Goal: Information Seeking & Learning: Learn about a topic

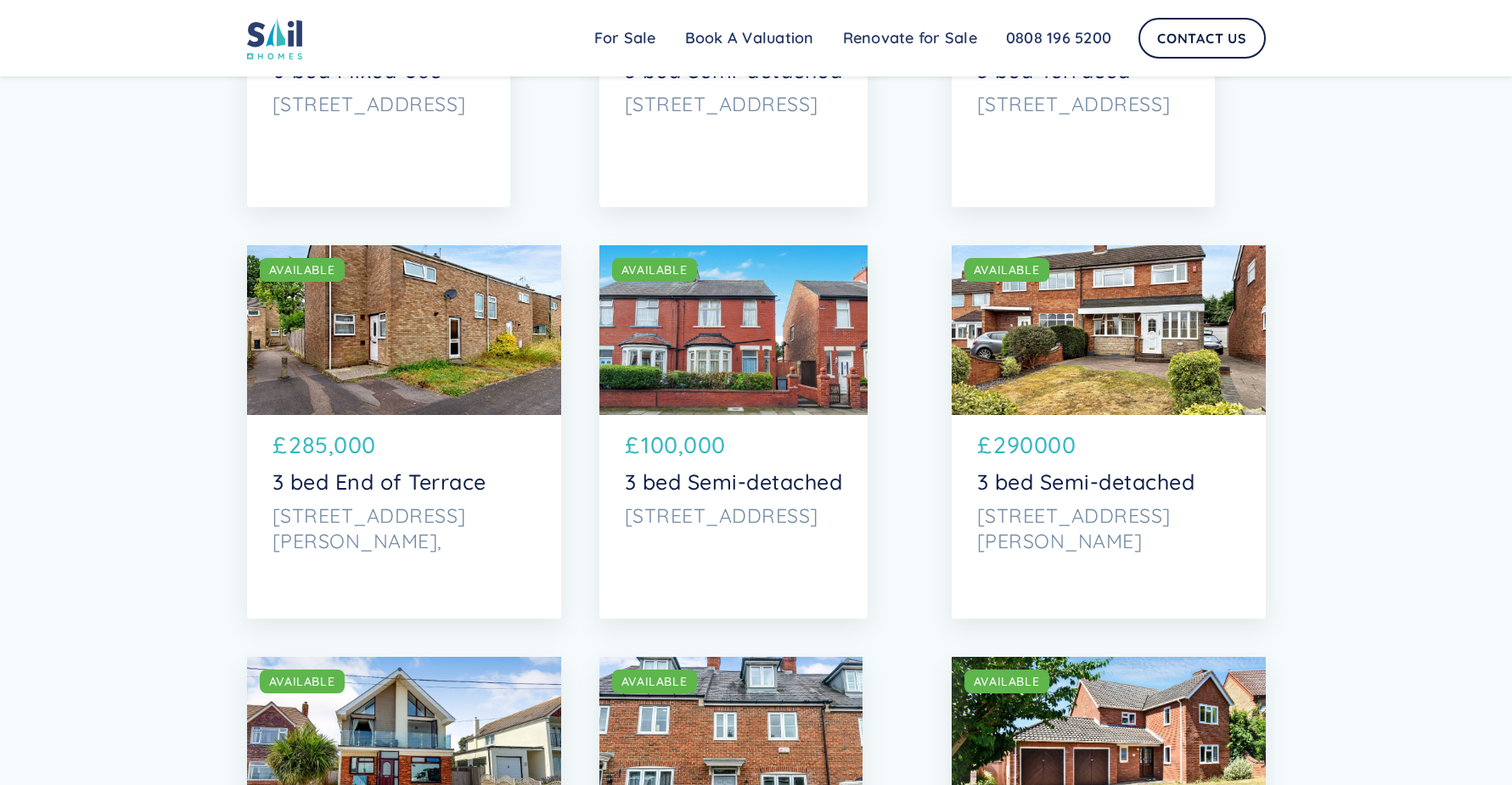
scroll to position [1698, 0]
click at [1069, 505] on p "[STREET_ADDRESS][PERSON_NAME]" at bounding box center [1109, 527] width 263 height 51
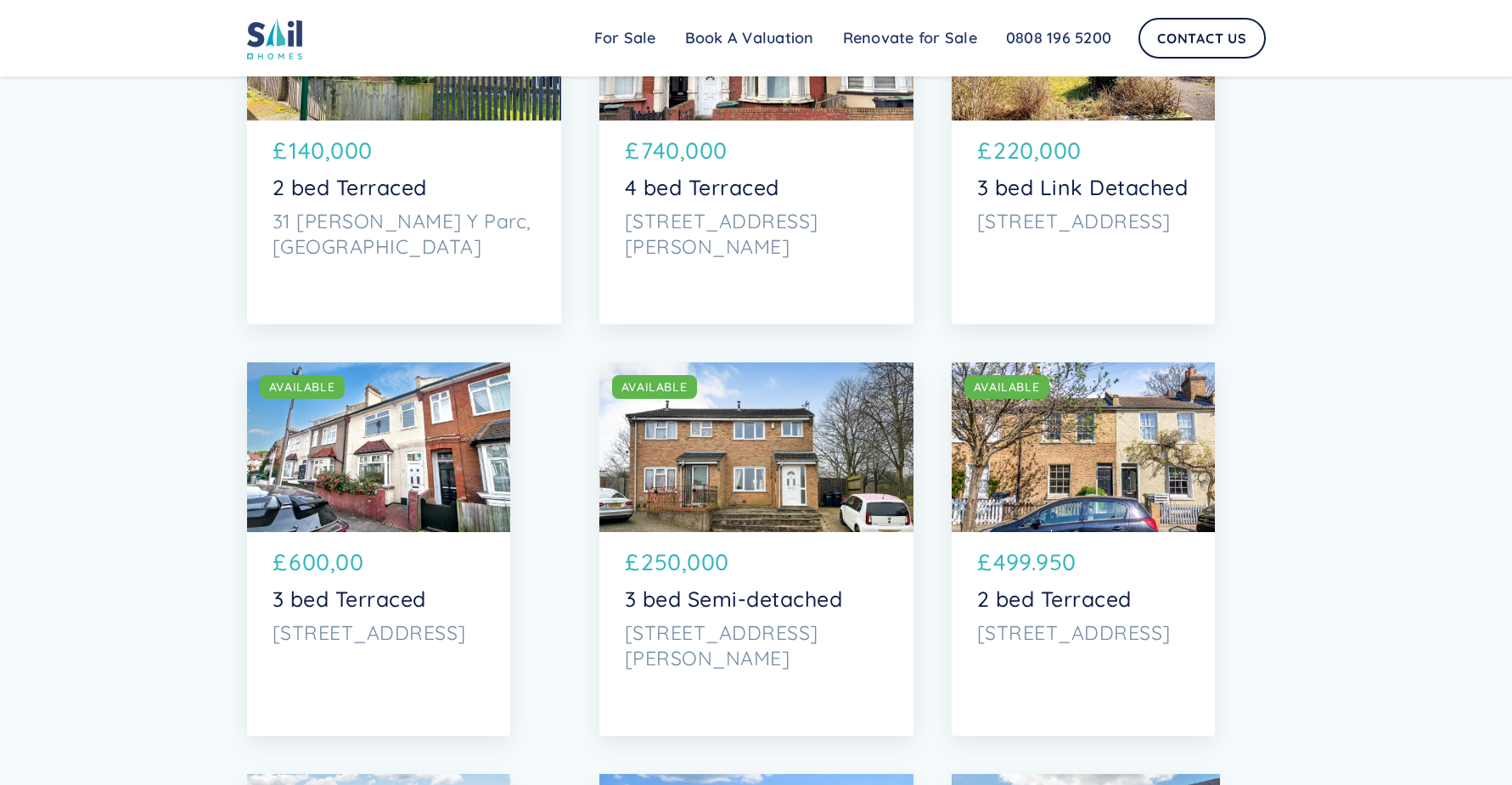
scroll to position [4924, 0]
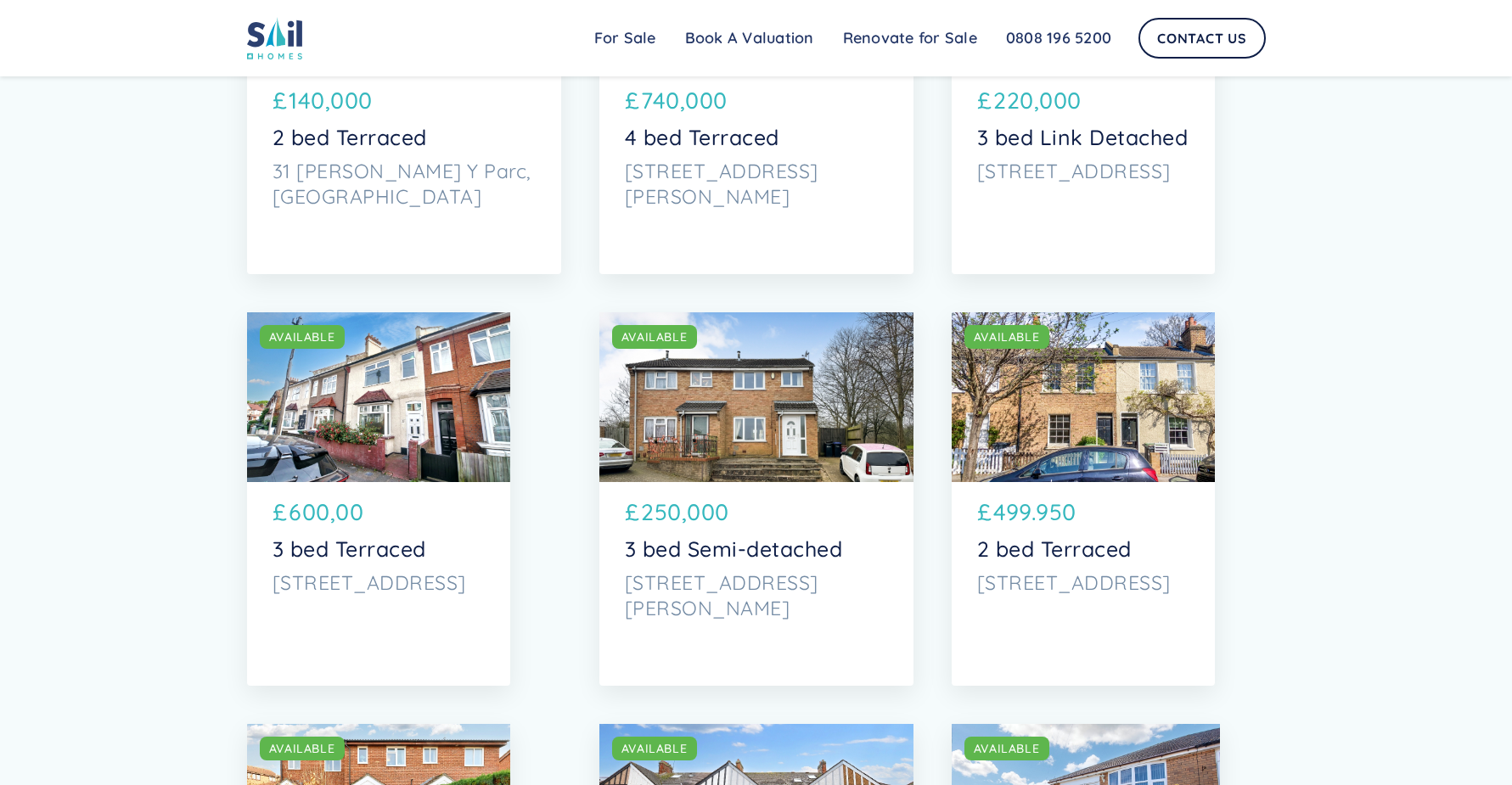
click at [783, 415] on div "SOLD AVAILABLE" at bounding box center [756, 397] width 314 height 170
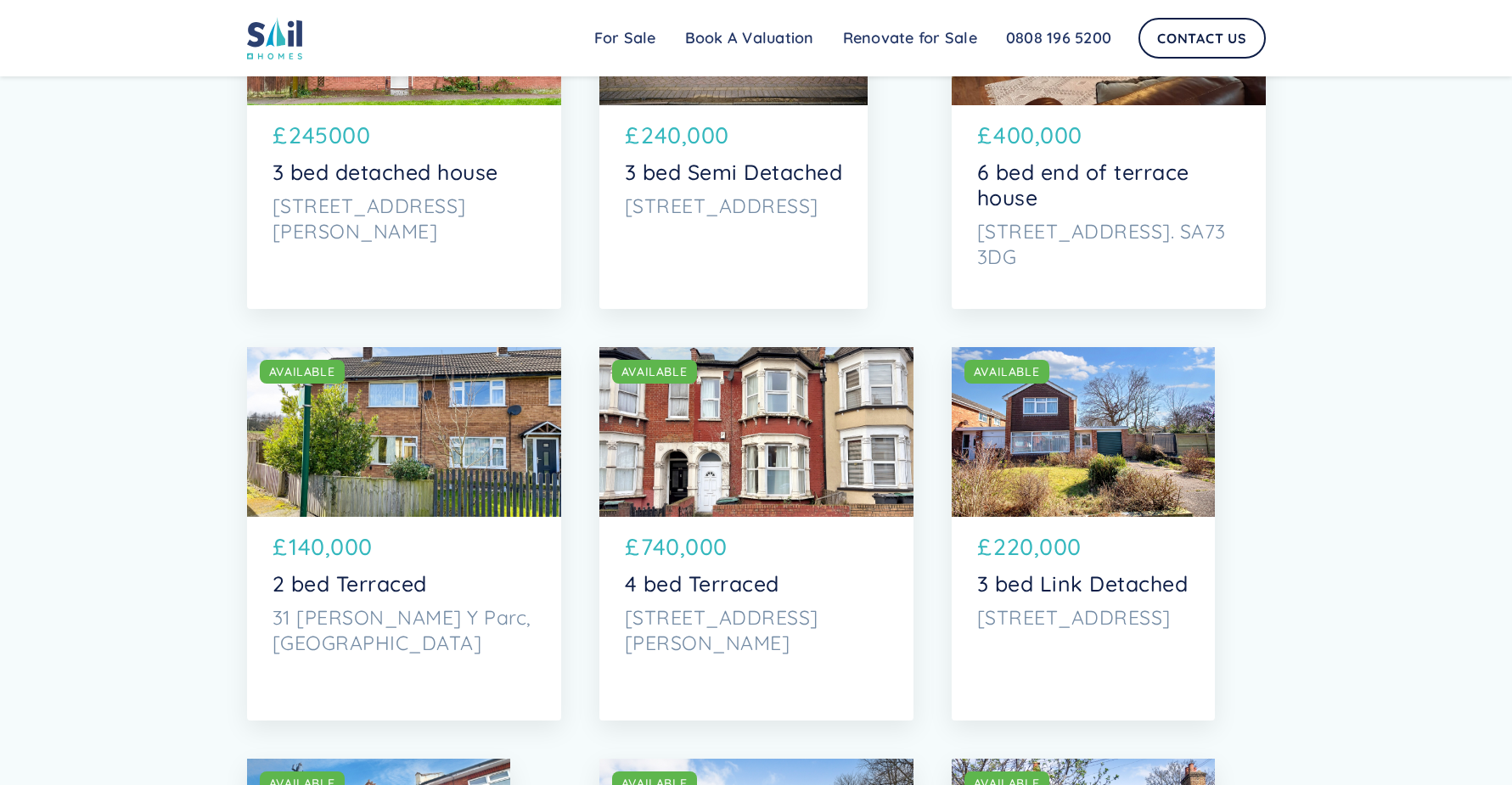
scroll to position [4584, 0]
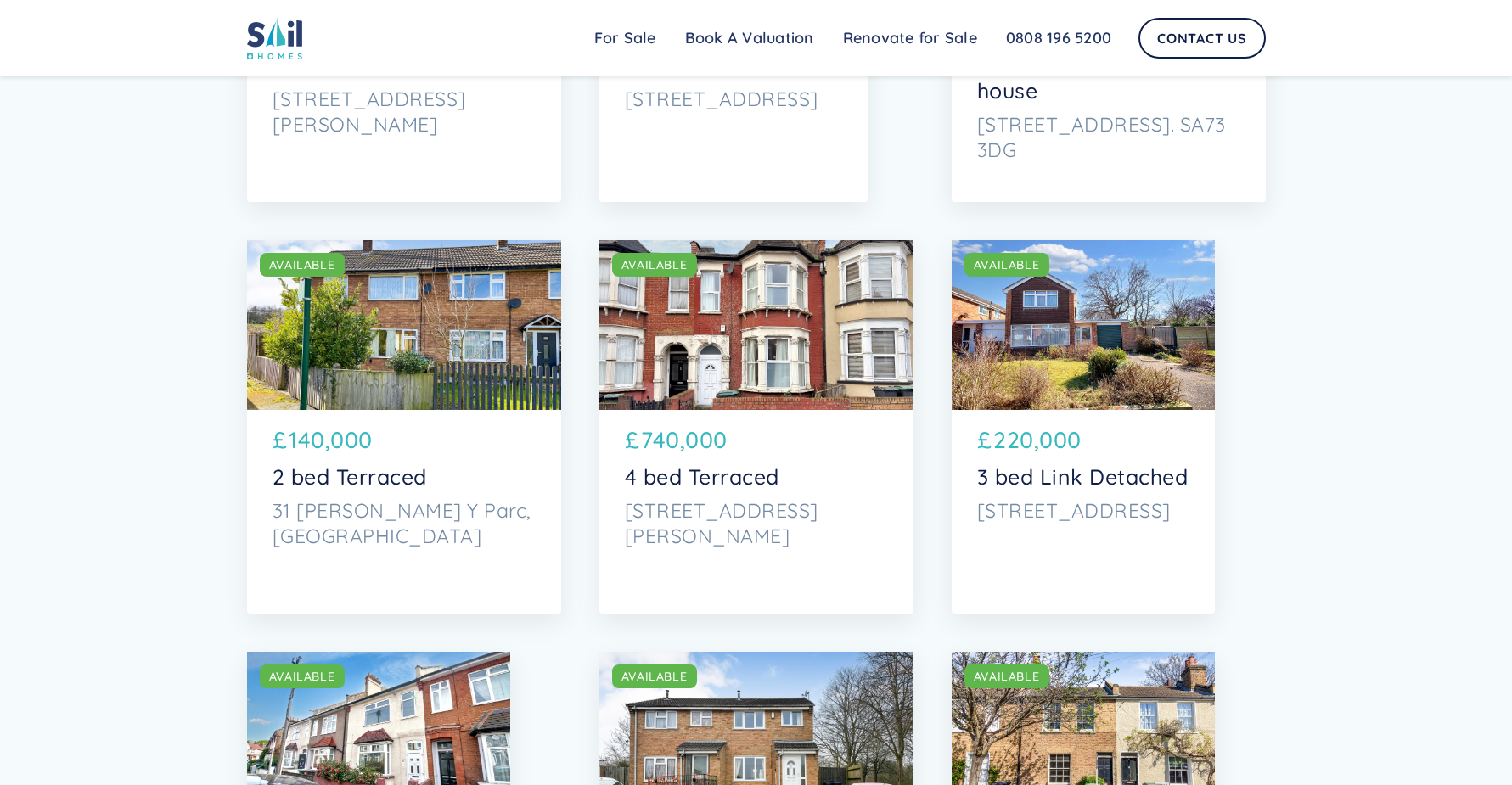
click at [741, 410] on div "SOLD AVAILABLE" at bounding box center [756, 324] width 314 height 170
